Goal: Navigation & Orientation: Find specific page/section

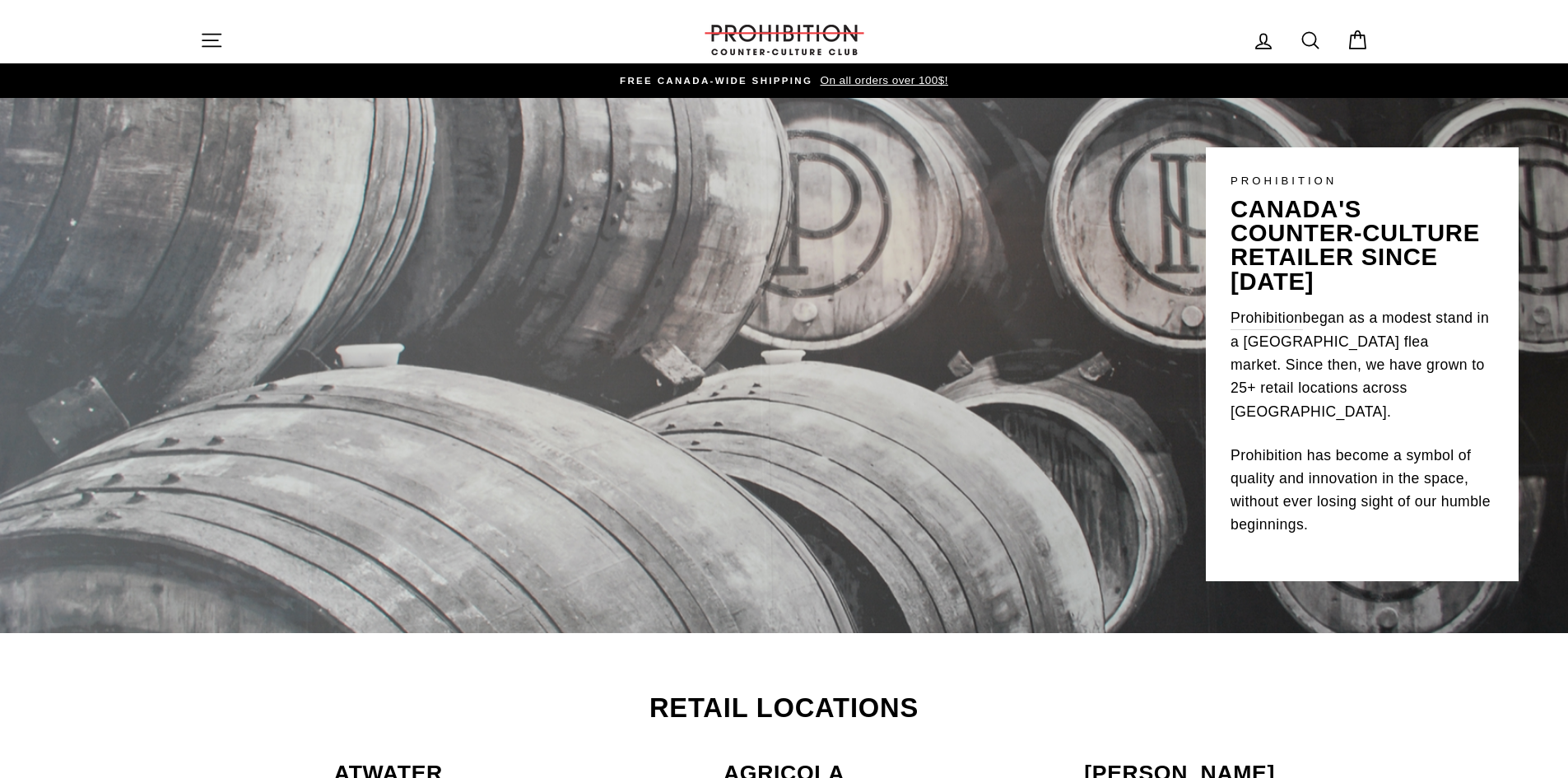
click at [223, 39] on button "Site navigation" at bounding box center [212, 40] width 43 height 35
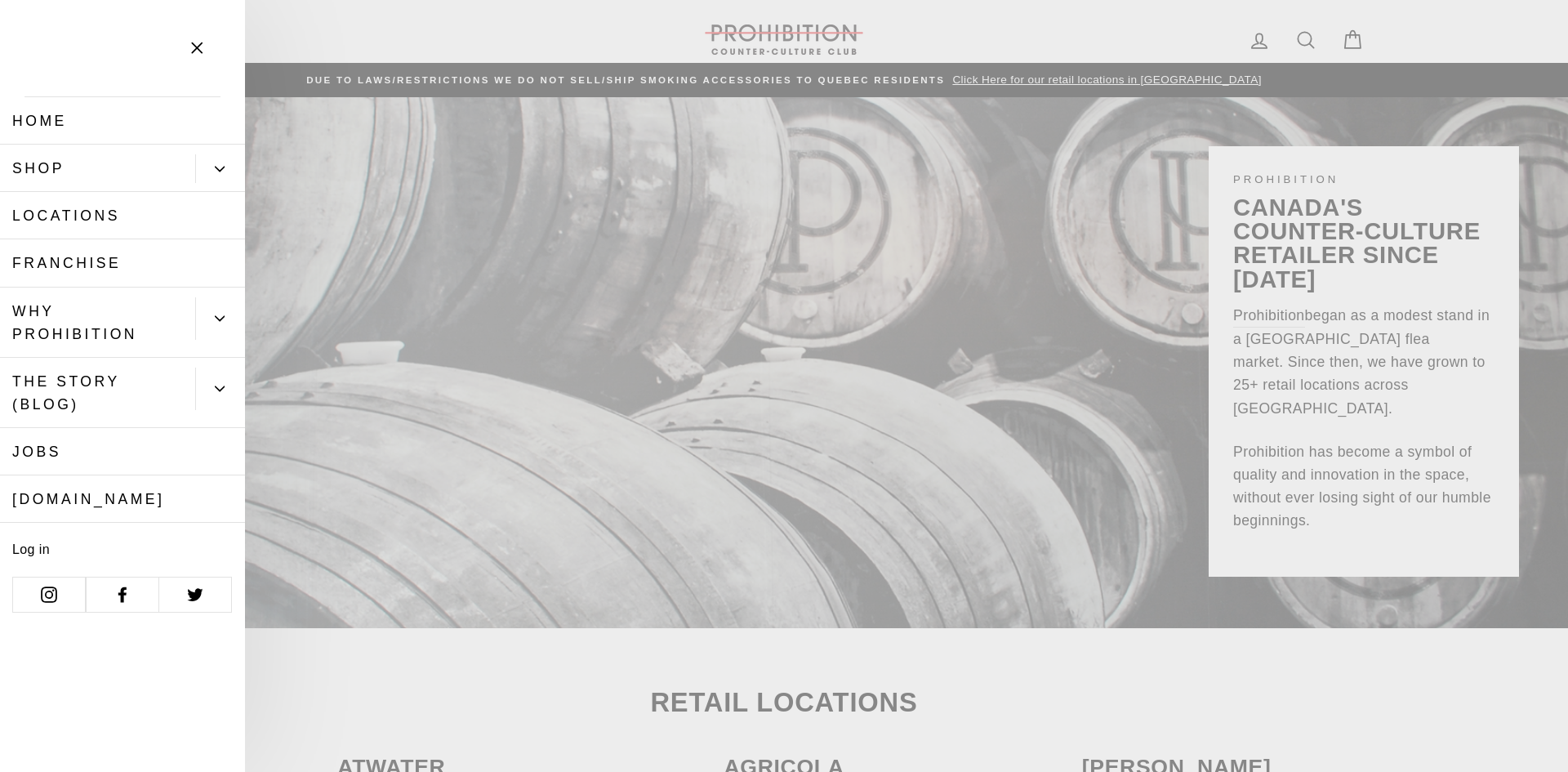
click at [43, 120] on link "Home" at bounding box center [122, 120] width 245 height 47
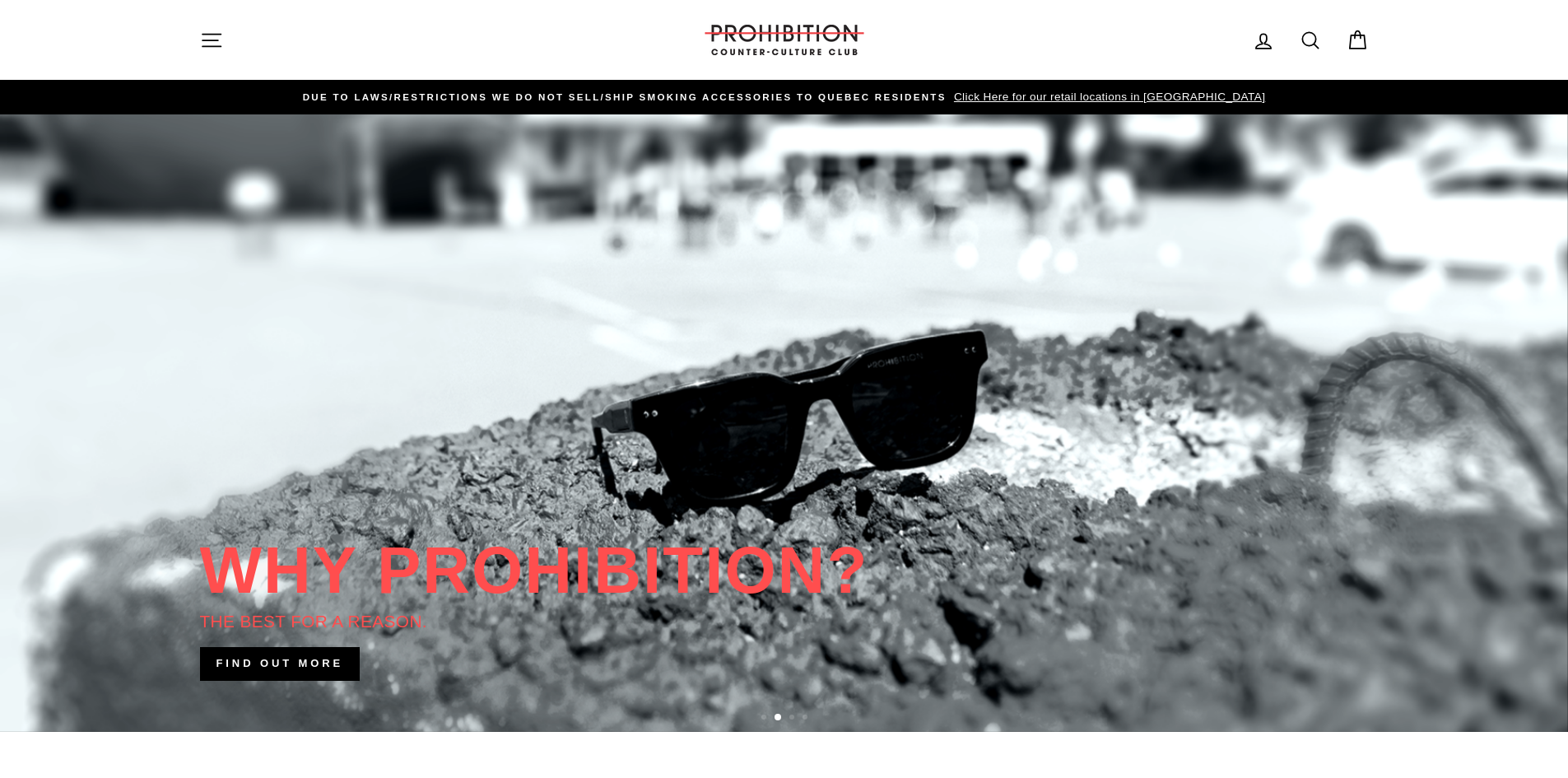
click at [1357, 39] on icon at bounding box center [1357, 41] width 23 height 23
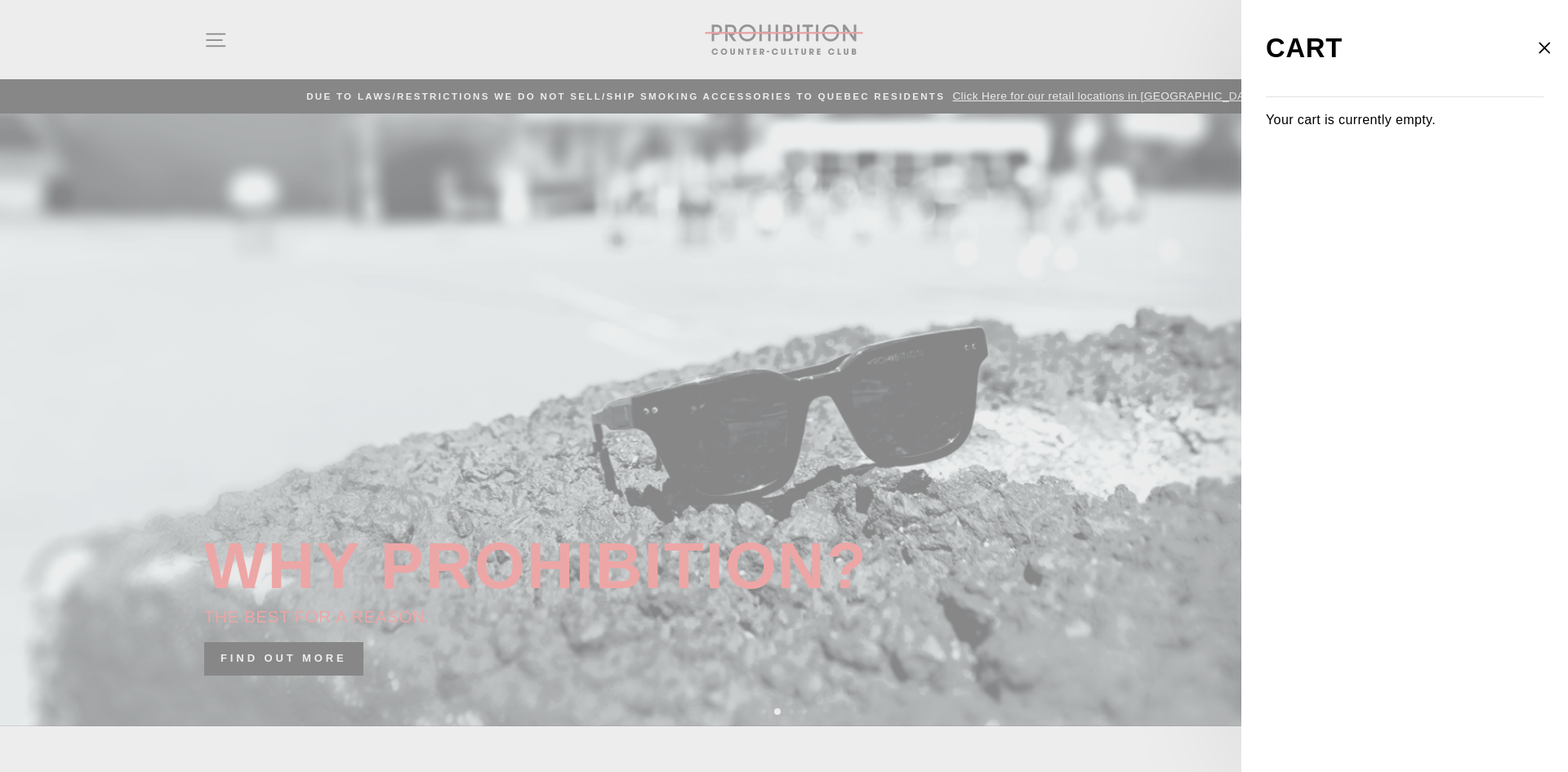
click at [1551, 51] on icon "button" at bounding box center [1545, 48] width 23 height 23
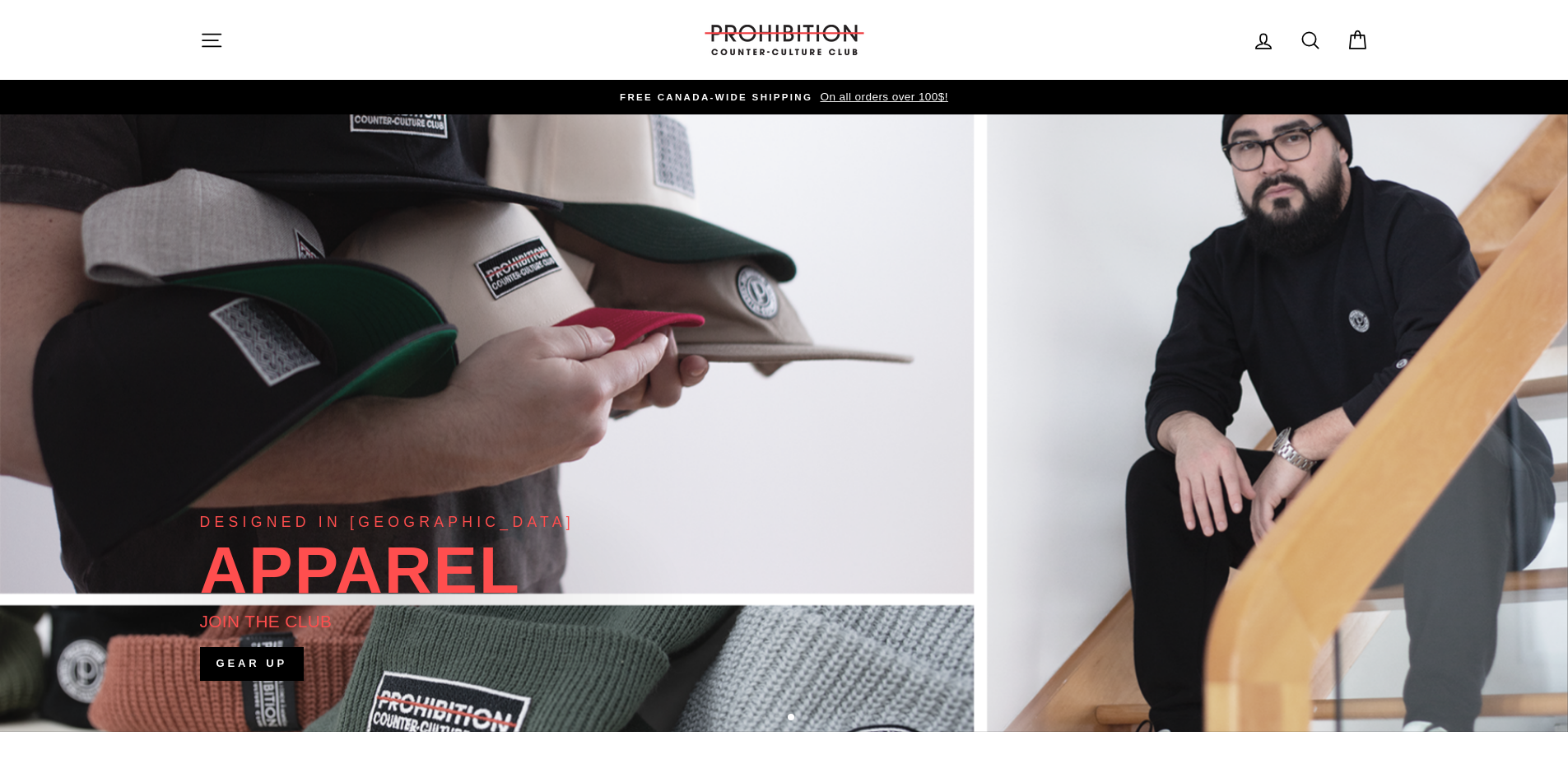
click at [203, 46] on icon "button" at bounding box center [211, 40] width 19 height 13
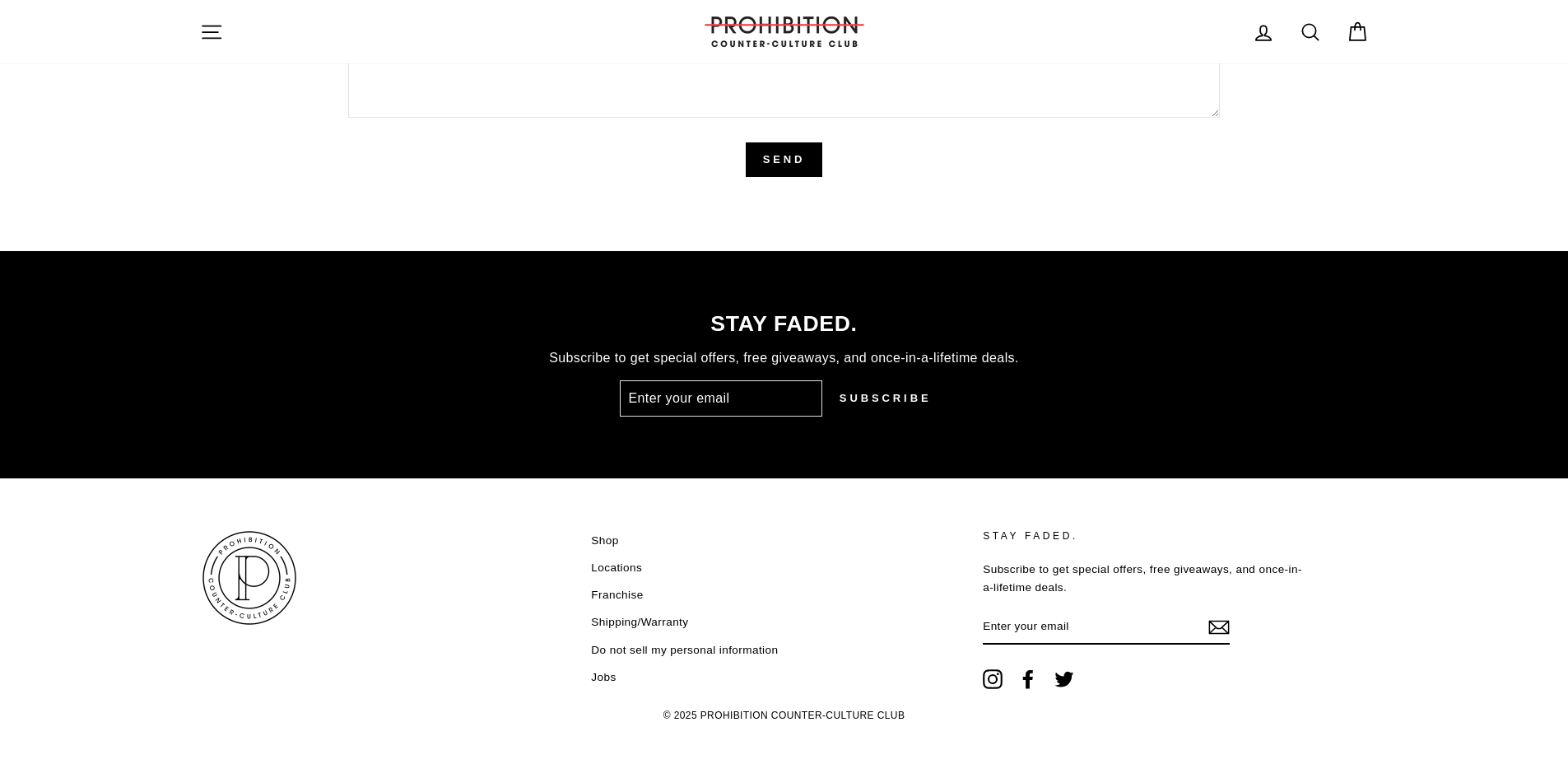
scroll to position [4113, 0]
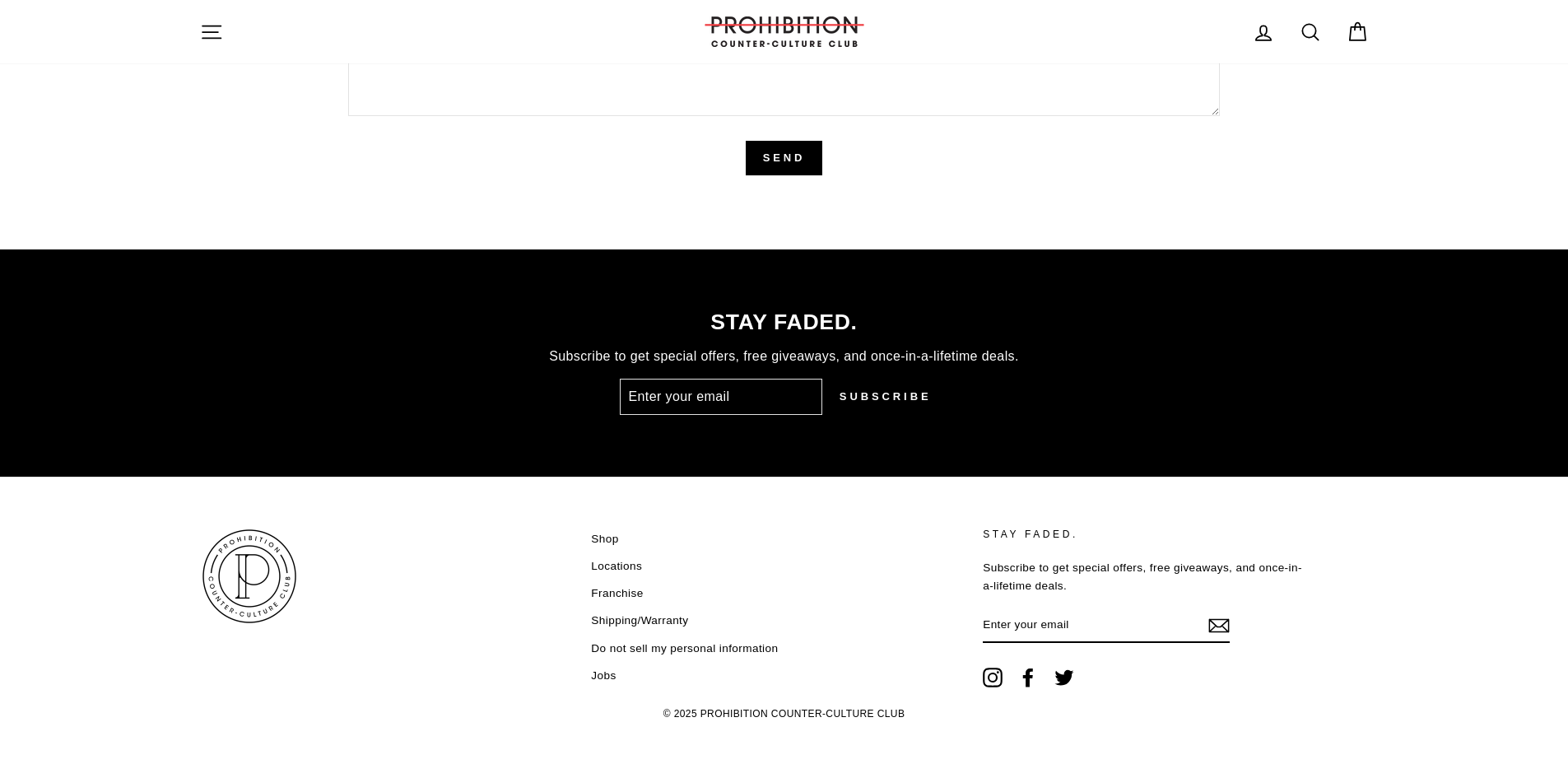
click at [603, 539] on link "Shop" at bounding box center [605, 539] width 27 height 24
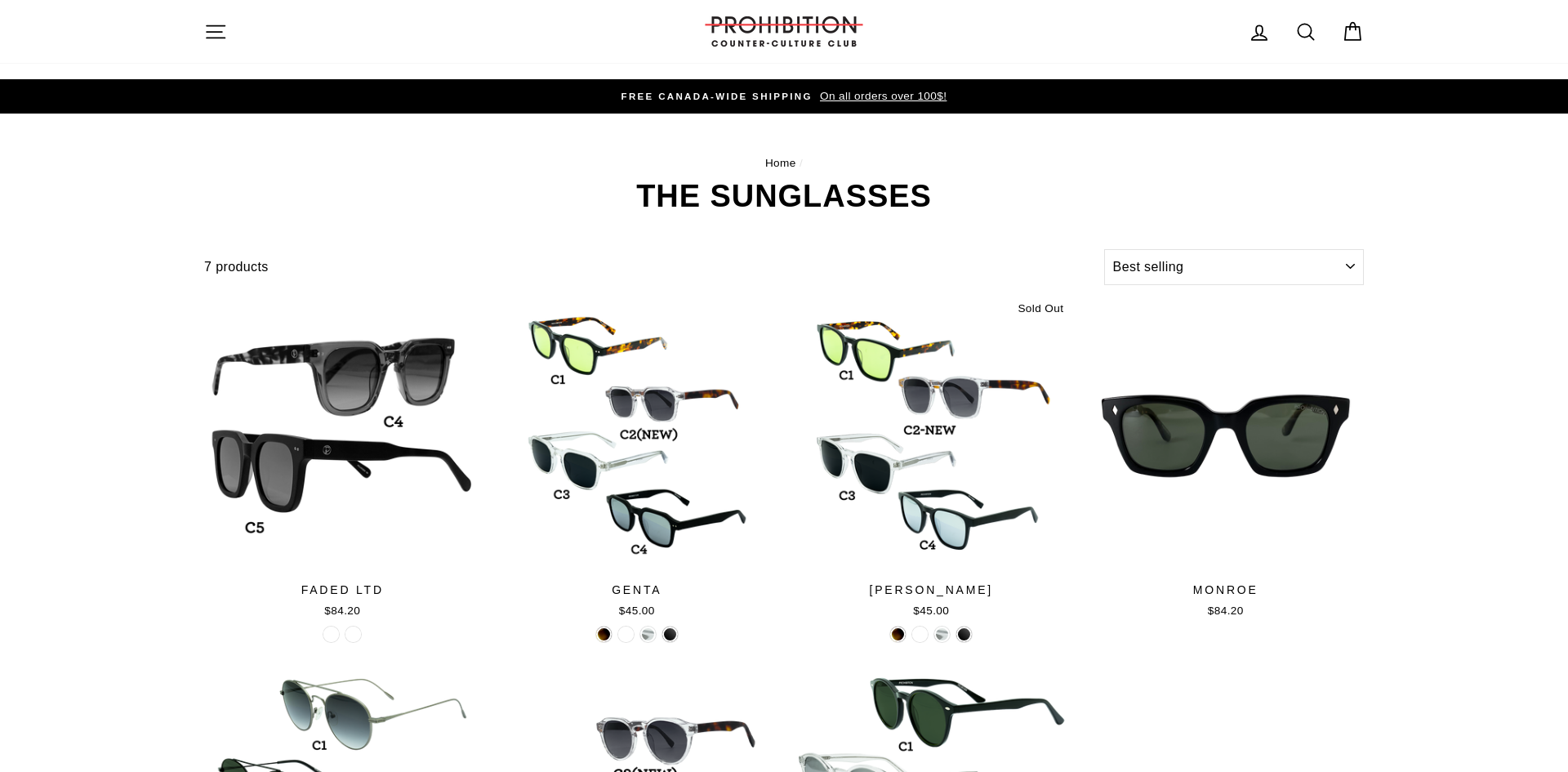
select select "best-selling"
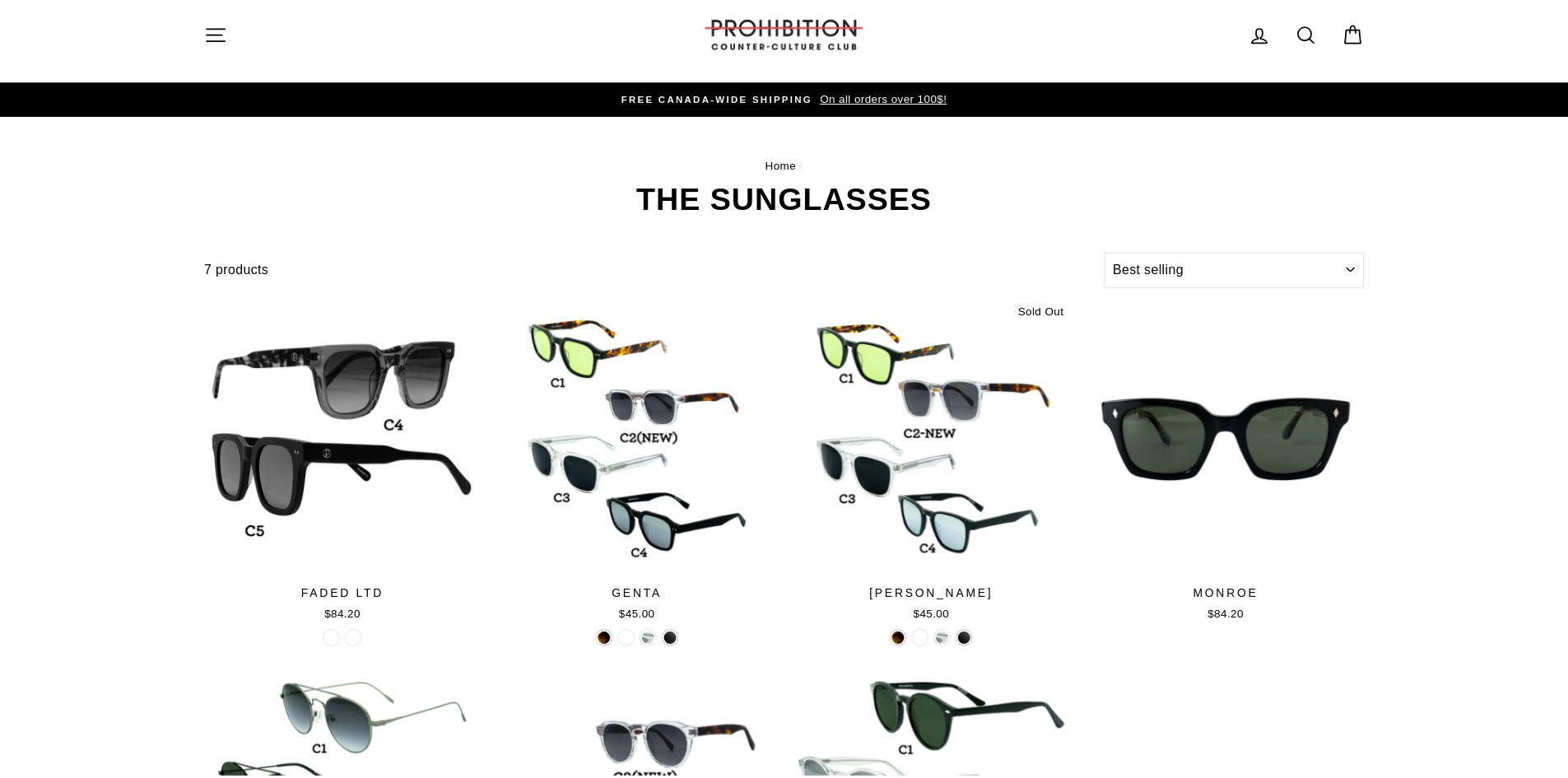
scroll to position [647, 0]
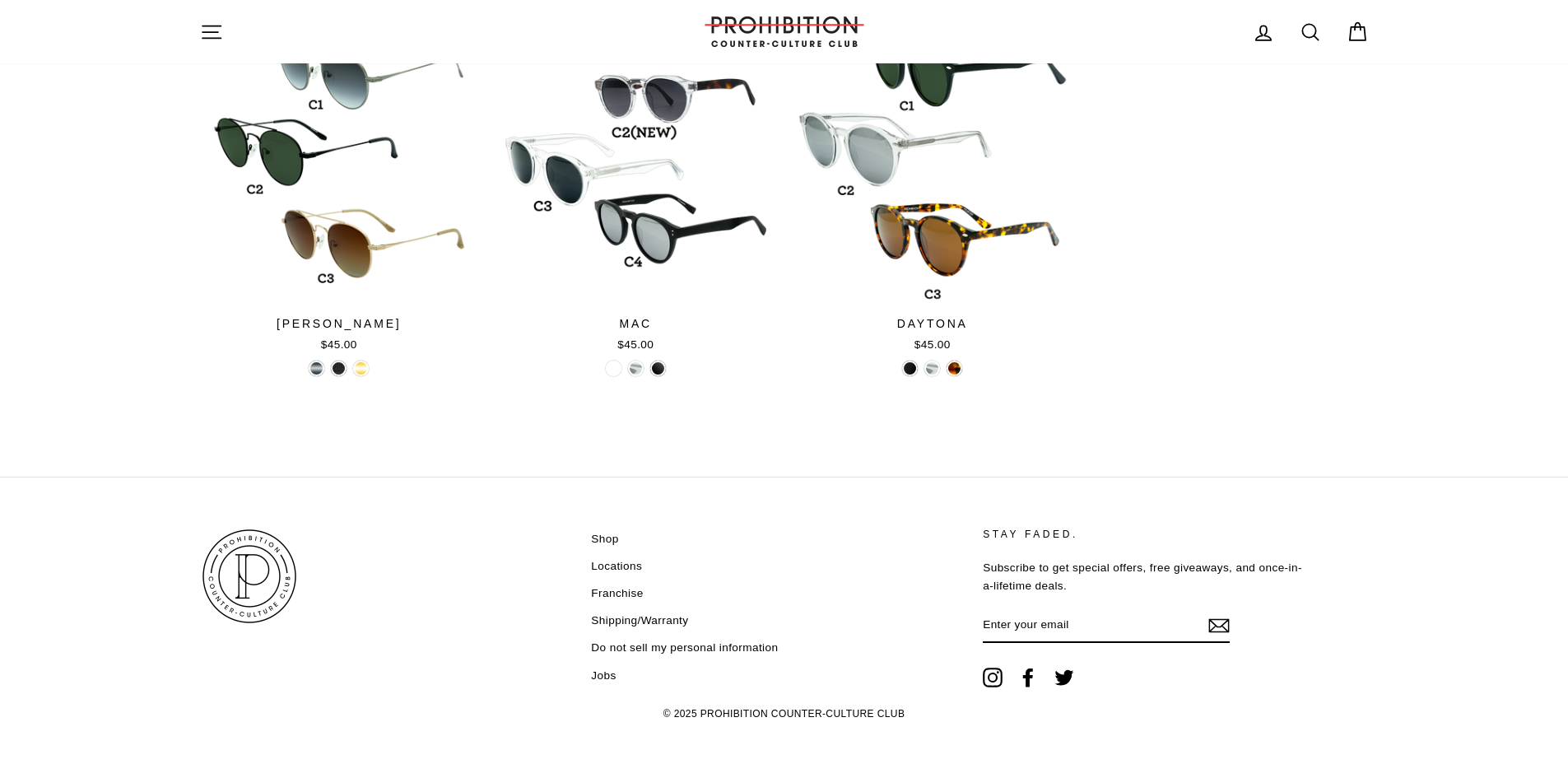
click at [603, 593] on link "Franchise" at bounding box center [617, 593] width 52 height 24
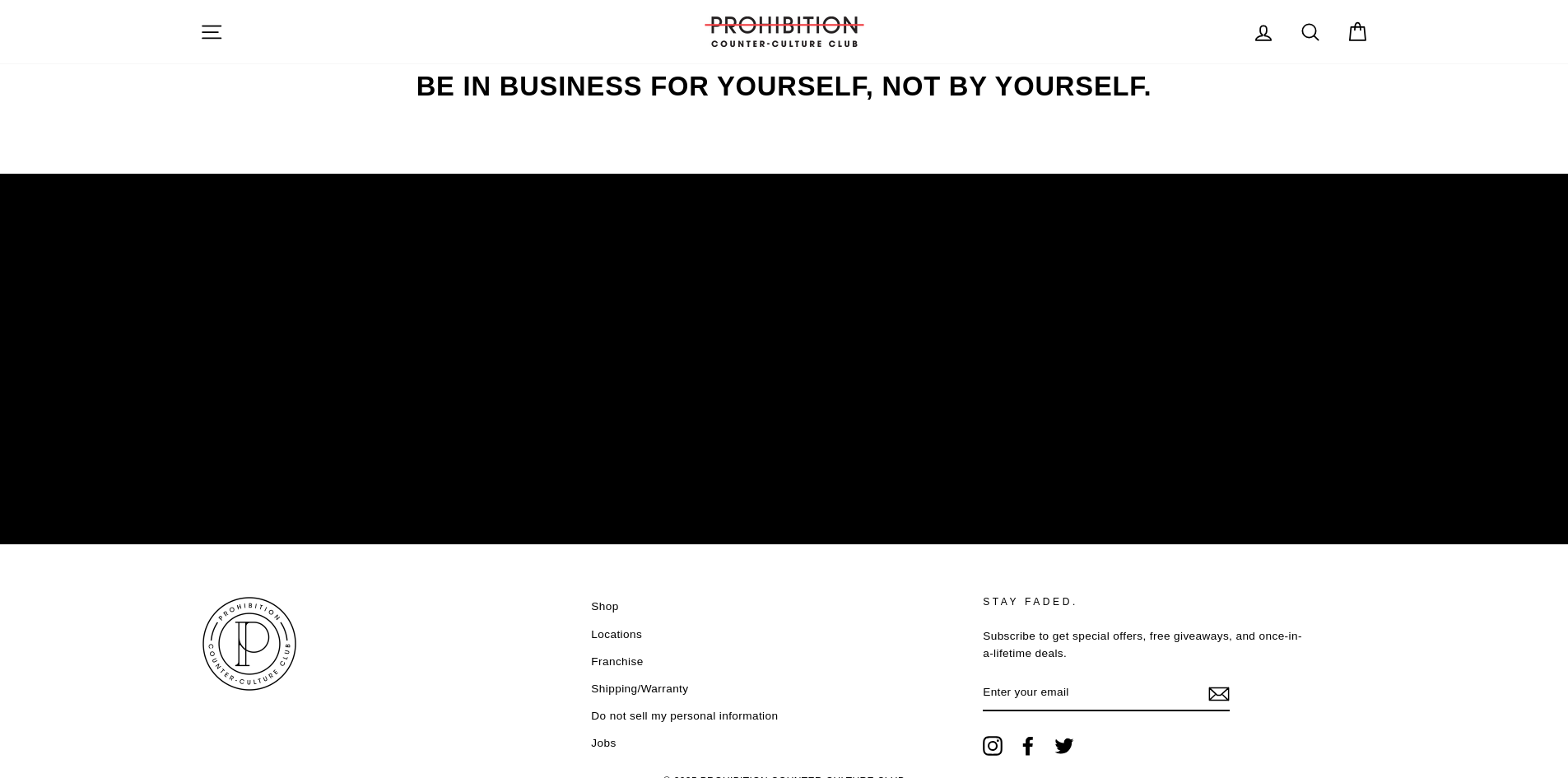
scroll to position [2537, 0]
